Goal: Find specific page/section: Find specific page/section

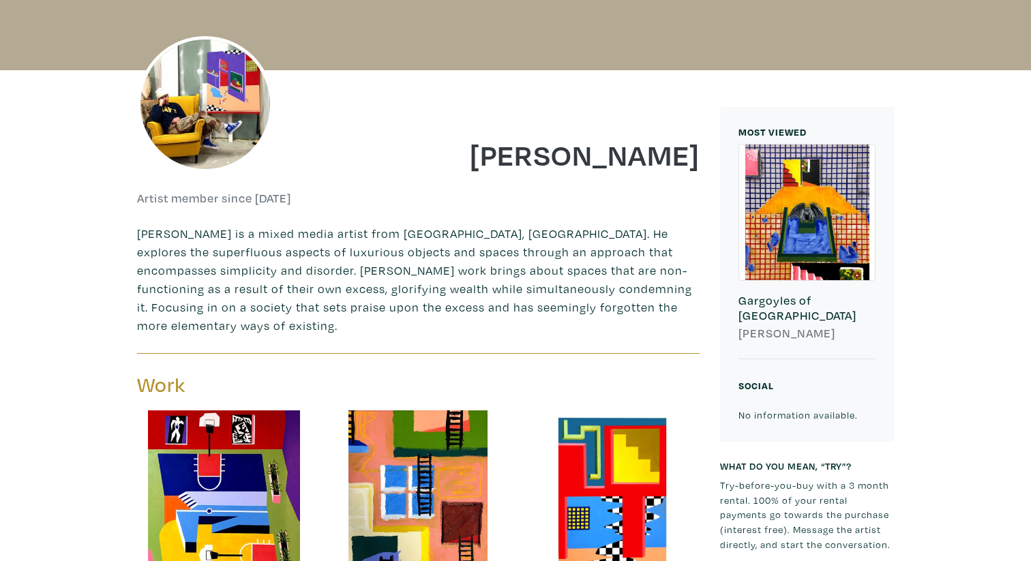
scroll to position [232, 0]
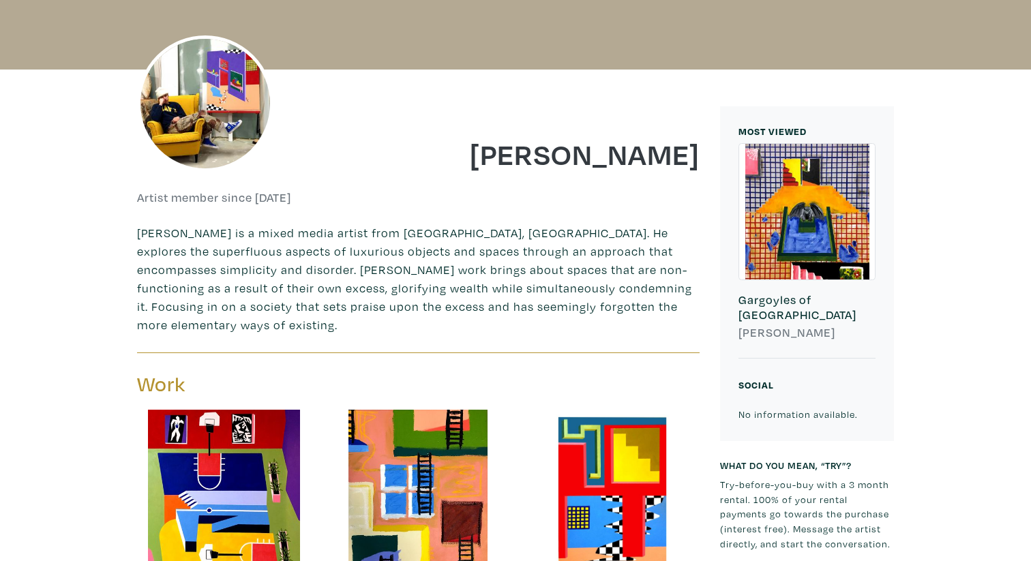
click at [181, 98] on img at bounding box center [205, 103] width 136 height 136
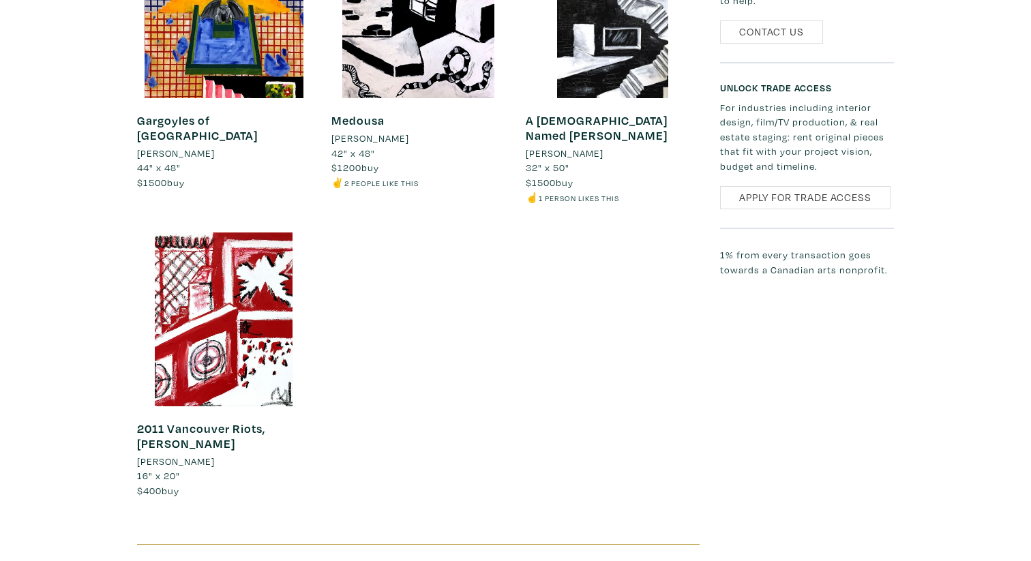
scroll to position [1494, 0]
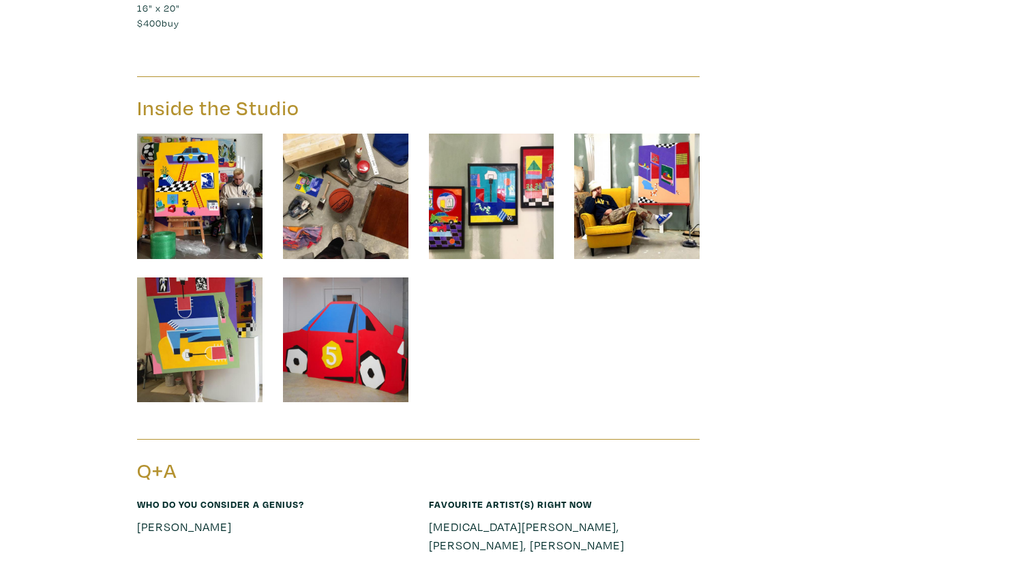
click at [213, 134] on img at bounding box center [200, 197] width 126 height 126
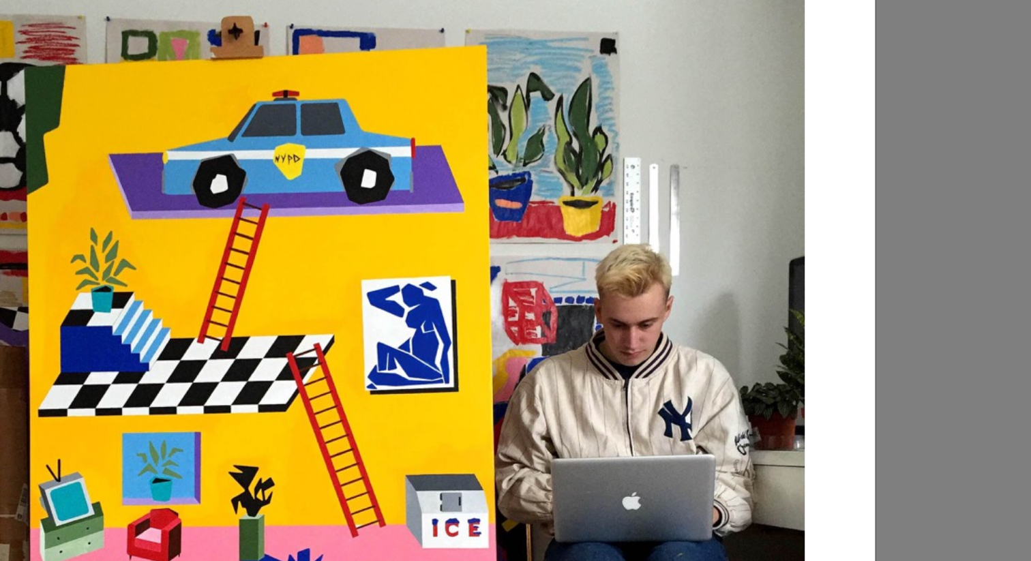
scroll to position [129, 0]
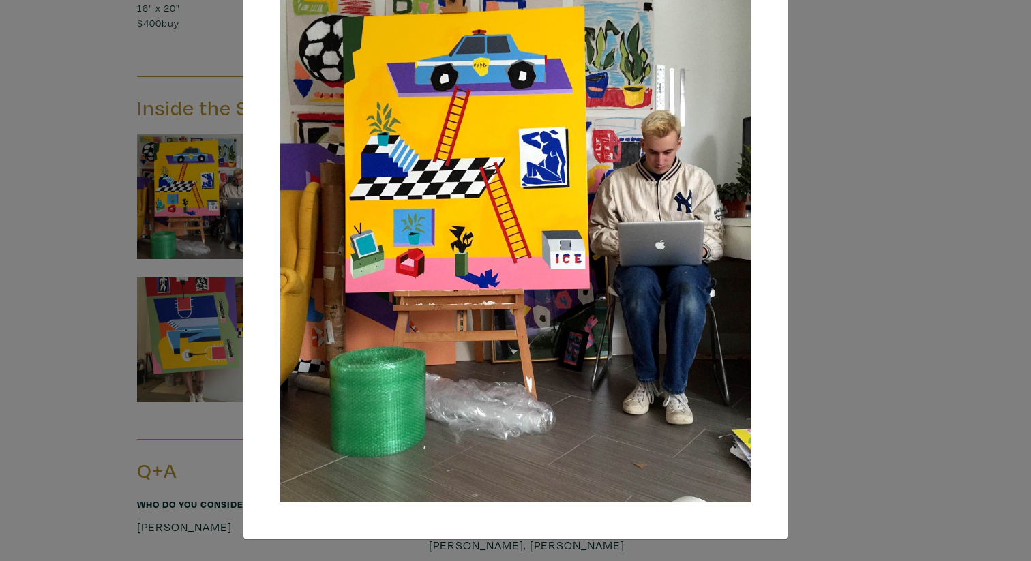
click at [956, 211] on div "× Save changes Close" at bounding box center [515, 280] width 1031 height 561
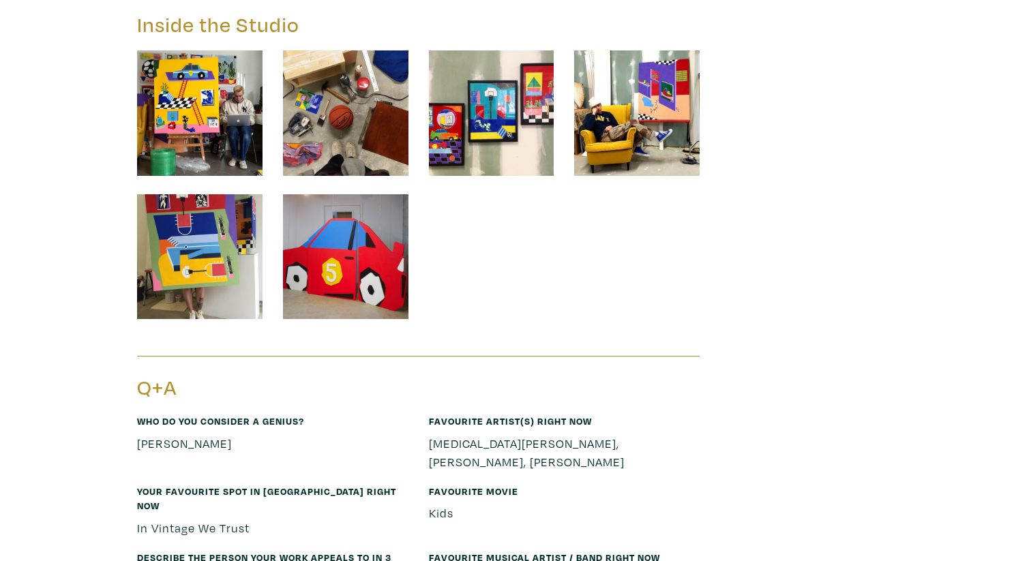
scroll to position [1581, 0]
